Goal: Task Accomplishment & Management: Use online tool/utility

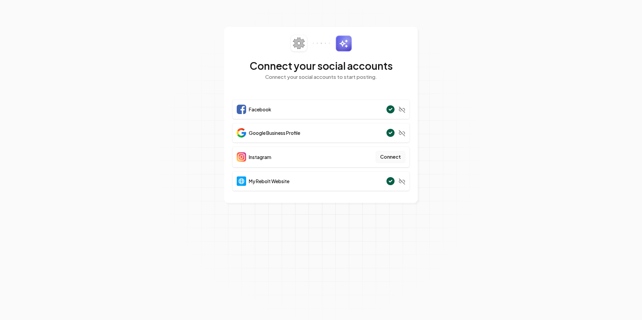
click at [391, 158] on button "Connect" at bounding box center [391, 157] width 30 height 12
click at [495, 52] on section "Connect your social accounts Connect your social accounts to start posting. Fac…" at bounding box center [321, 160] width 642 height 320
click at [392, 159] on button "Connect" at bounding box center [391, 157] width 30 height 12
click at [398, 157] on button "Connect" at bounding box center [391, 157] width 30 height 12
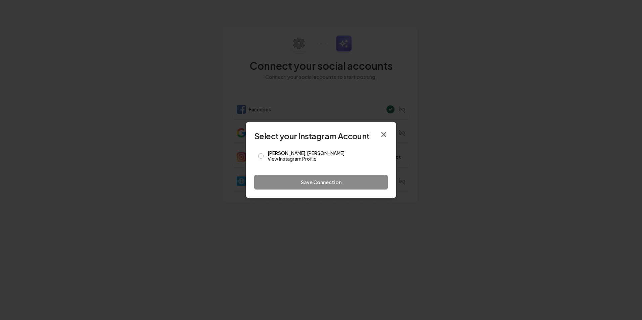
click at [384, 134] on icon "button" at bounding box center [384, 135] width 4 height 4
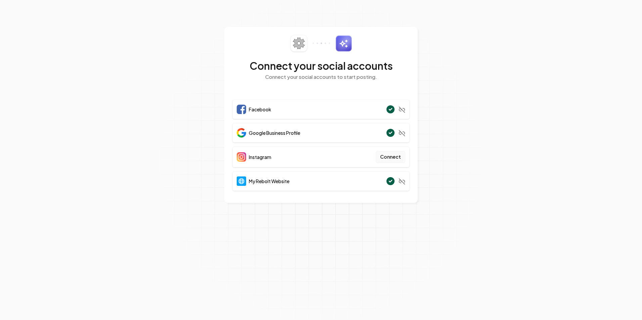
click at [391, 158] on button "Connect" at bounding box center [391, 157] width 30 height 12
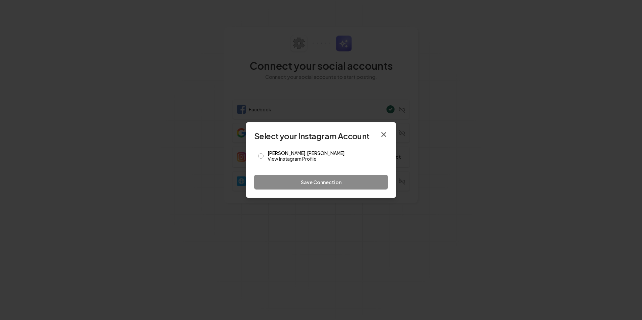
click at [382, 135] on icon "button" at bounding box center [384, 135] width 8 height 8
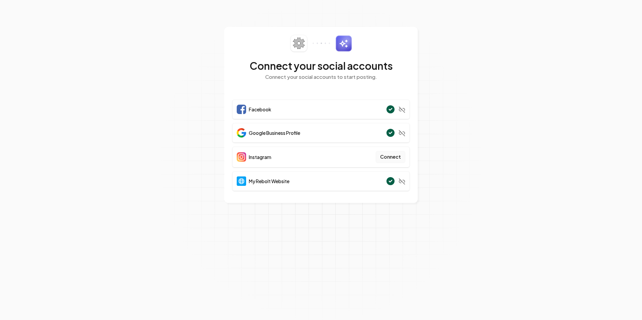
click at [390, 154] on button "Connect" at bounding box center [391, 157] width 30 height 12
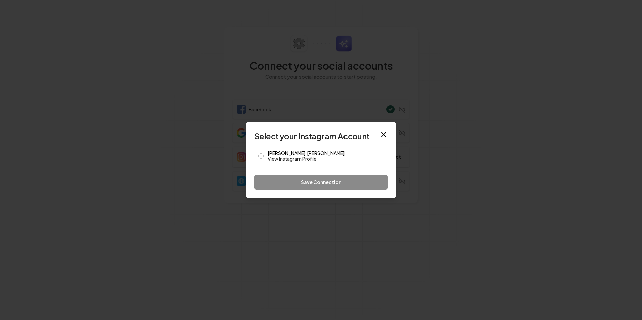
click at [382, 133] on icon "button" at bounding box center [384, 135] width 8 height 8
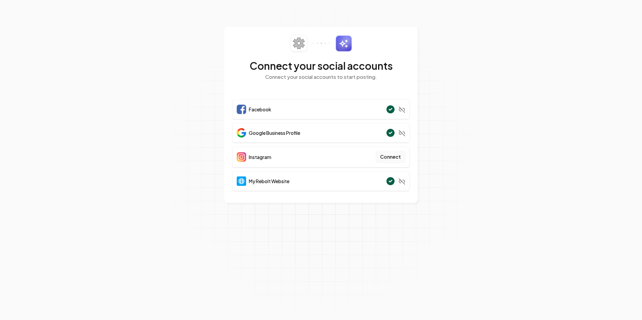
click at [390, 156] on button "Connect" at bounding box center [391, 157] width 30 height 12
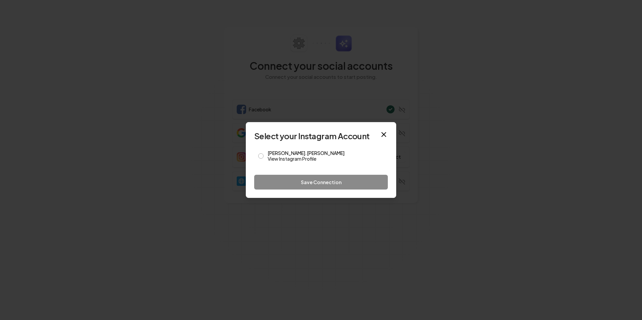
click at [381, 136] on icon "button" at bounding box center [384, 135] width 8 height 8
